Goal: Answer question/provide support: Answer question/provide support

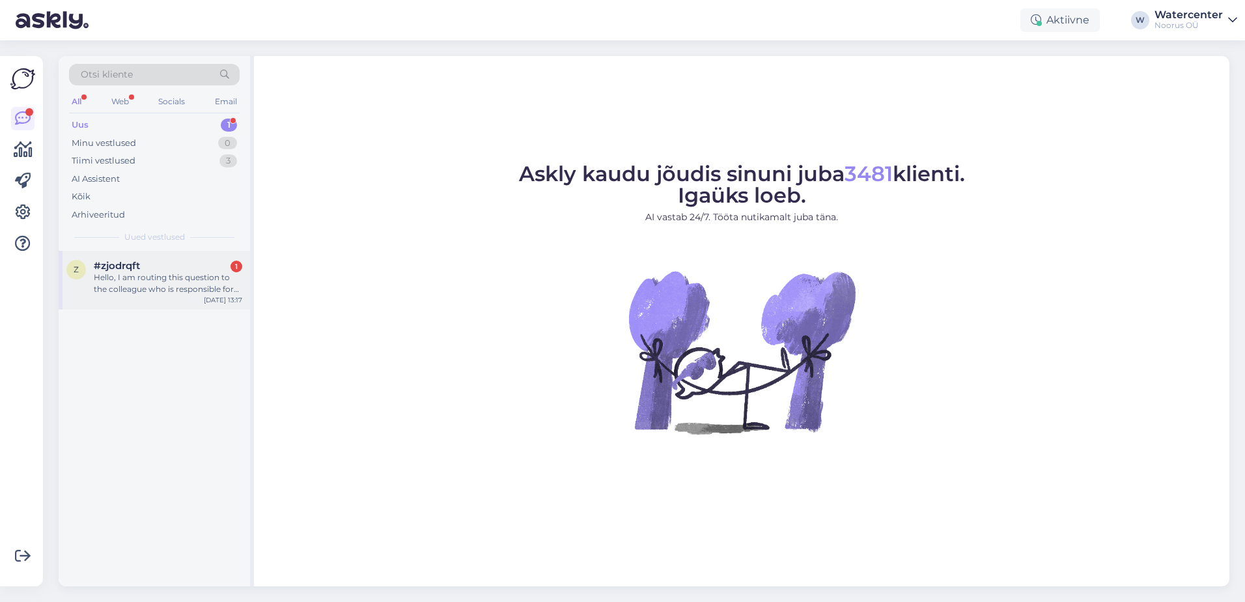
click at [163, 270] on div "#zjodrqft 1" at bounding box center [168, 266] width 148 height 12
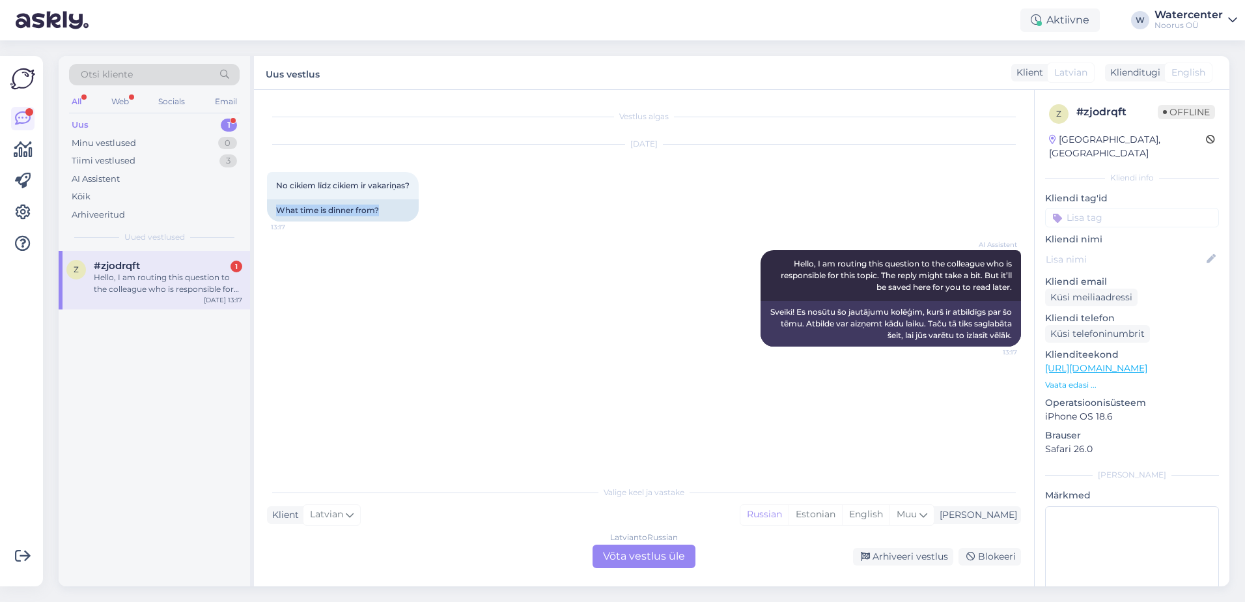
drag, startPoint x: 384, startPoint y: 210, endPoint x: 262, endPoint y: 214, distance: 121.8
click at [262, 214] on div "Vestlus algas [DATE] No cikiem līdz cikiem ir vakariņas? 13:17 What time is din…" at bounding box center [644, 338] width 780 height 496
copy div "What time is dinner from?"
click at [671, 547] on div "[DEMOGRAPHIC_DATA] to Russian Võta vestlus üle" at bounding box center [644, 555] width 103 height 23
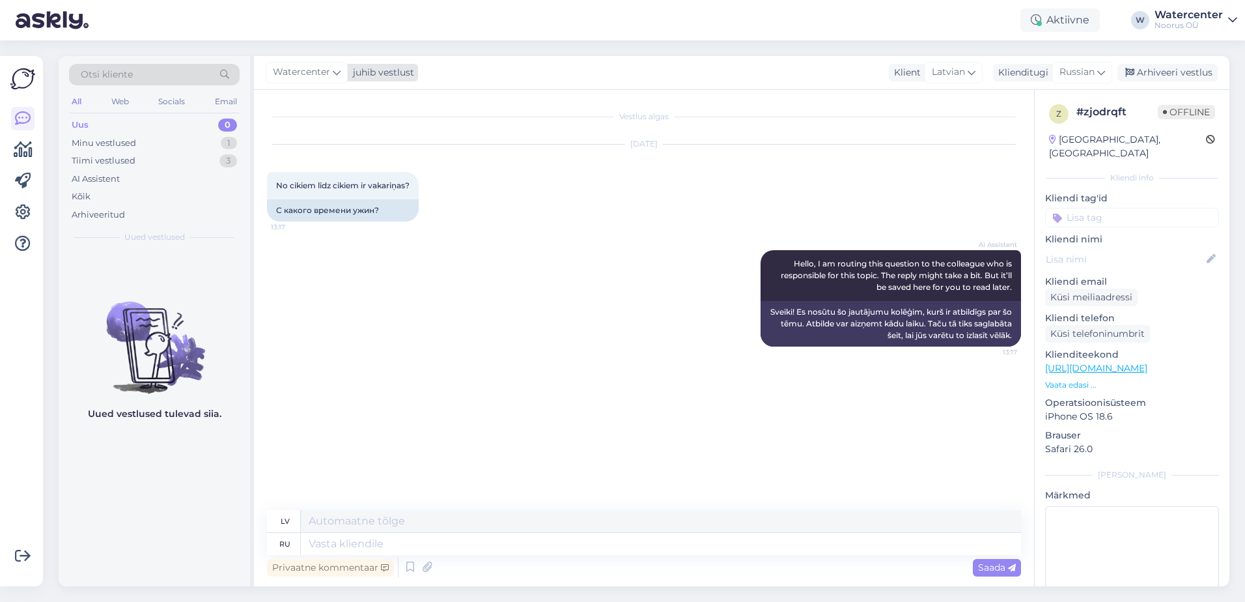
click at [300, 66] on span "Watercenter" at bounding box center [301, 72] width 57 height 14
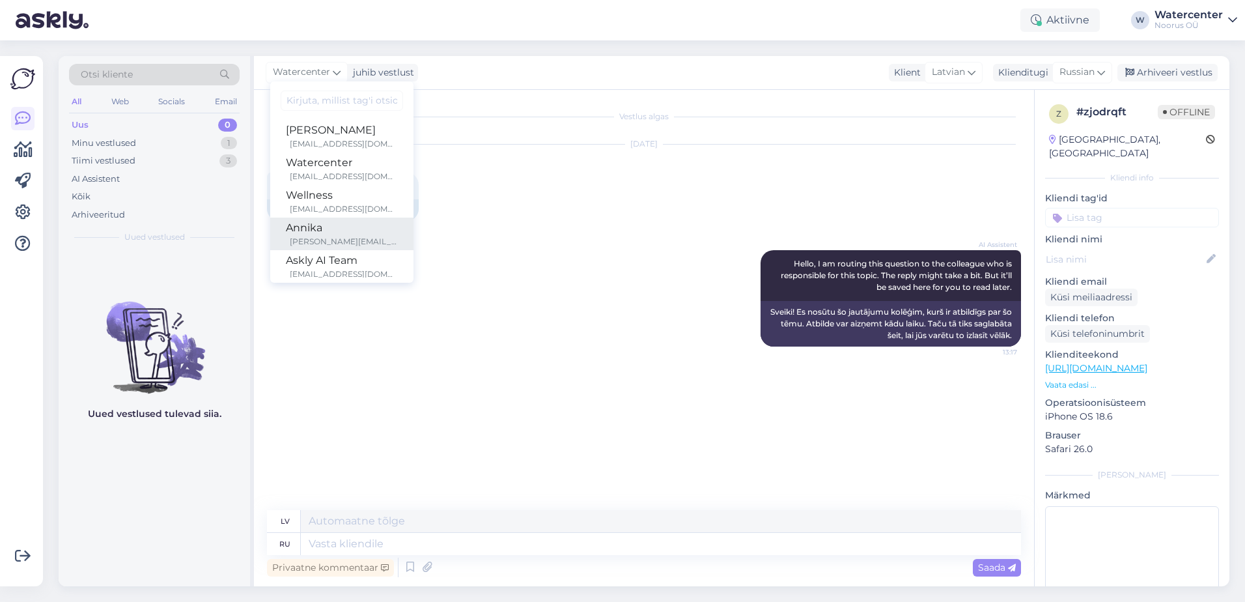
click at [363, 237] on div "[PERSON_NAME][EMAIL_ADDRESS][DOMAIN_NAME]" at bounding box center [344, 242] width 108 height 12
